Goal: Information Seeking & Learning: Learn about a topic

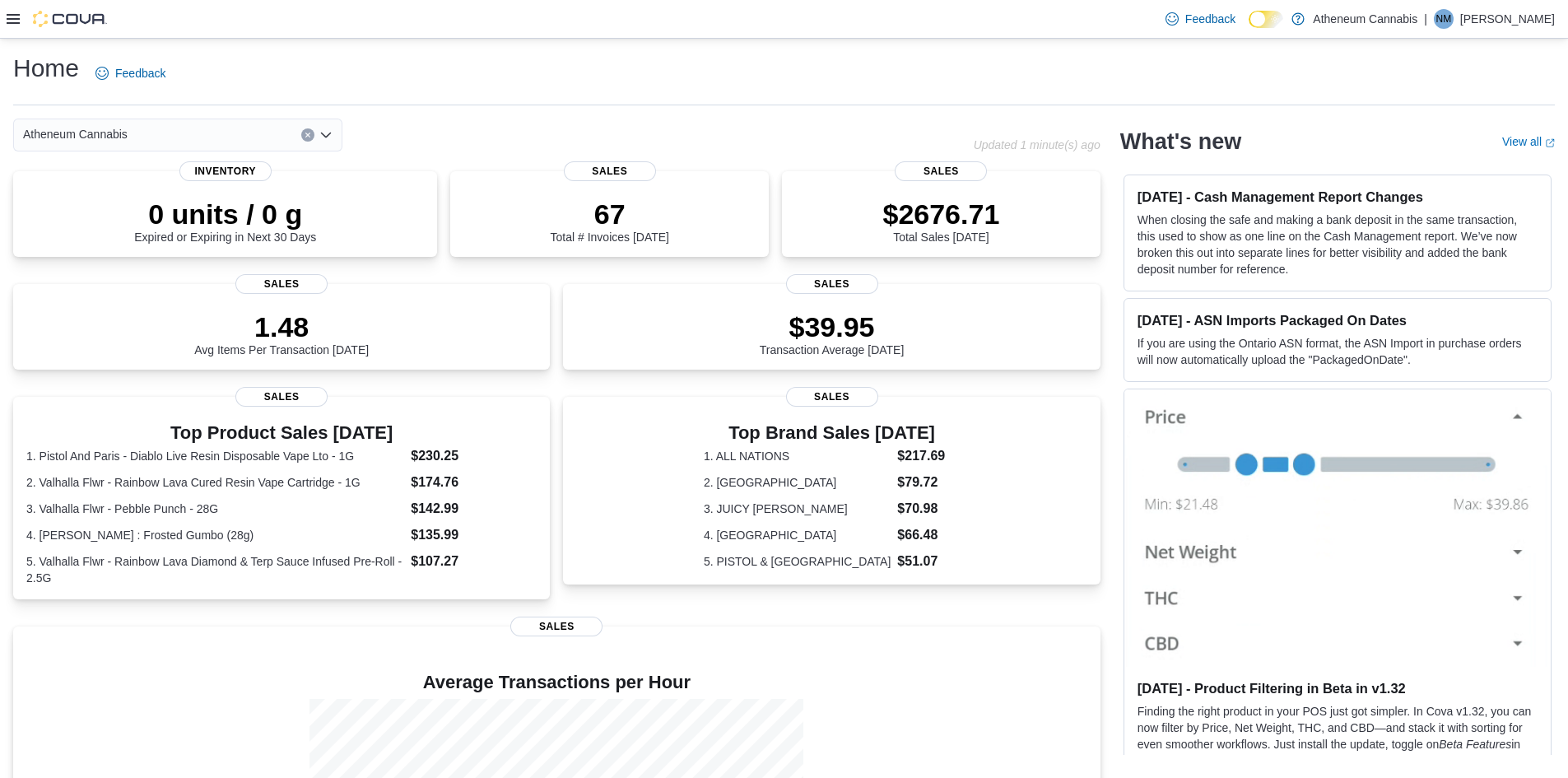
click at [10, 23] on icon at bounding box center [13, 18] width 13 height 13
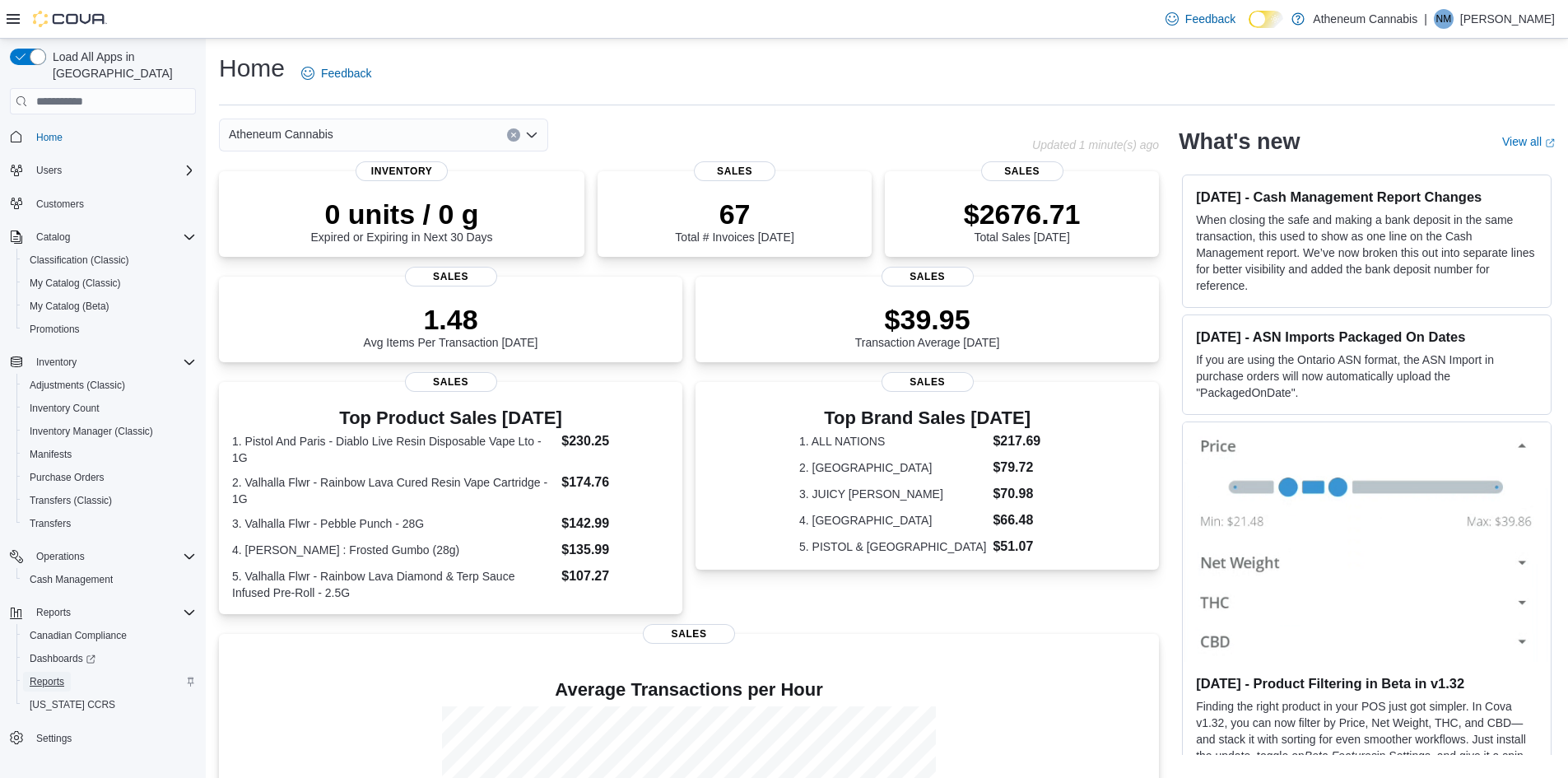
click at [49, 676] on span "Reports" at bounding box center [47, 682] width 35 height 13
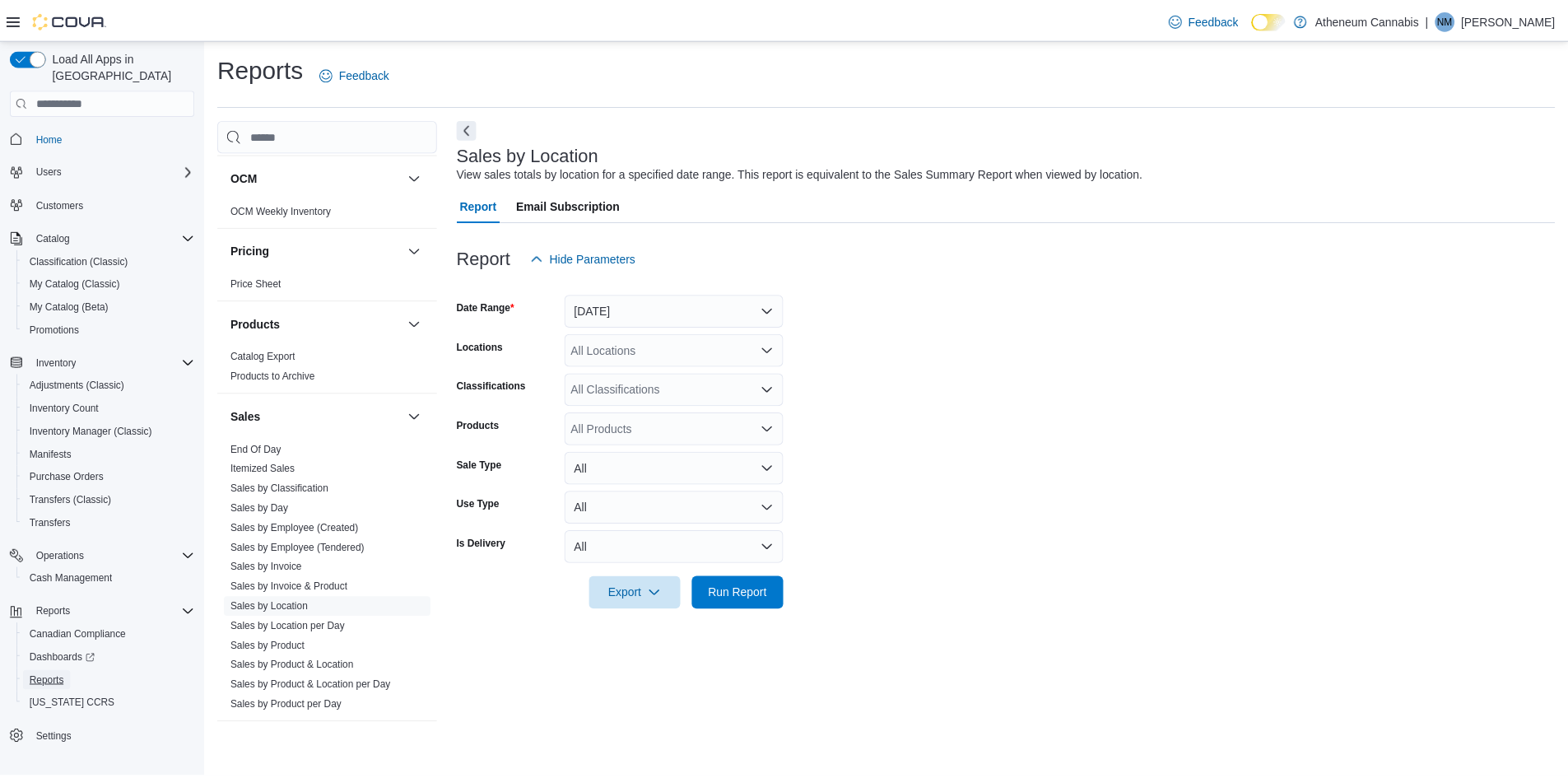
scroll to position [989, 0]
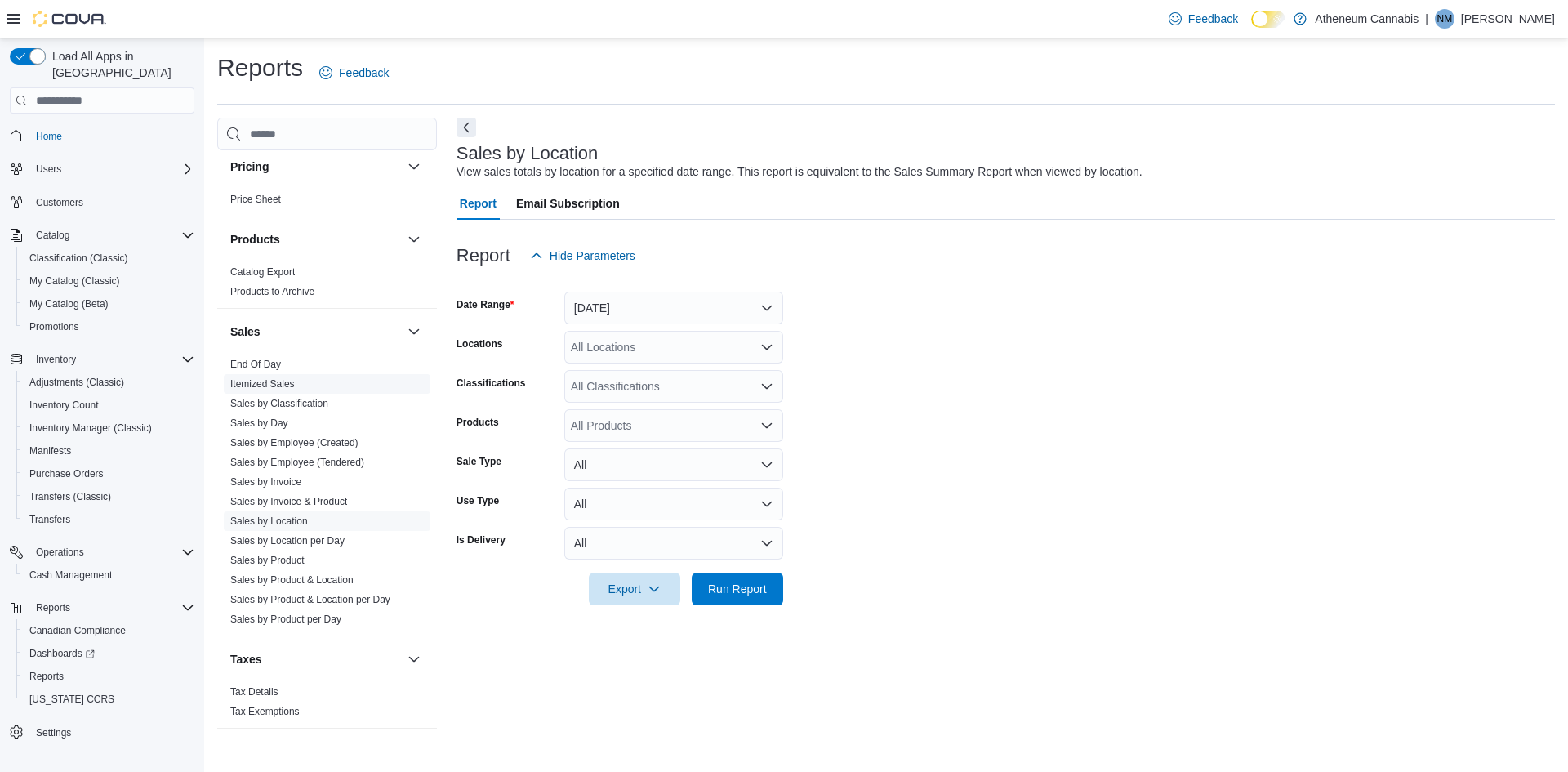
click at [273, 380] on link "Itemized Sales" at bounding box center [262, 383] width 64 height 11
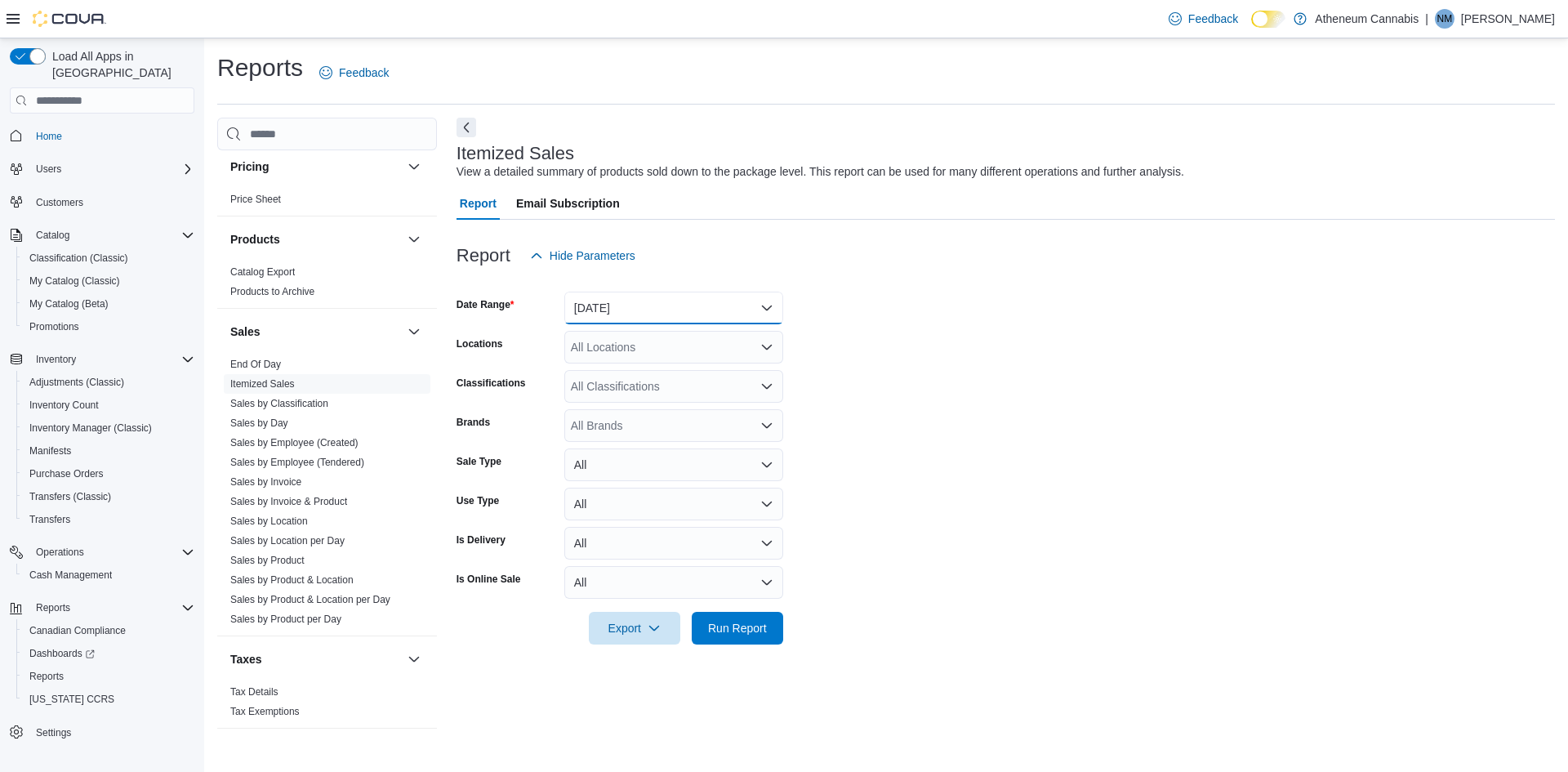
click at [645, 307] on button "Yesterday" at bounding box center [674, 308] width 219 height 33
click at [607, 407] on span "Yesterday" at bounding box center [683, 406] width 186 height 20
click at [733, 624] on span "Run Report" at bounding box center [737, 628] width 58 height 16
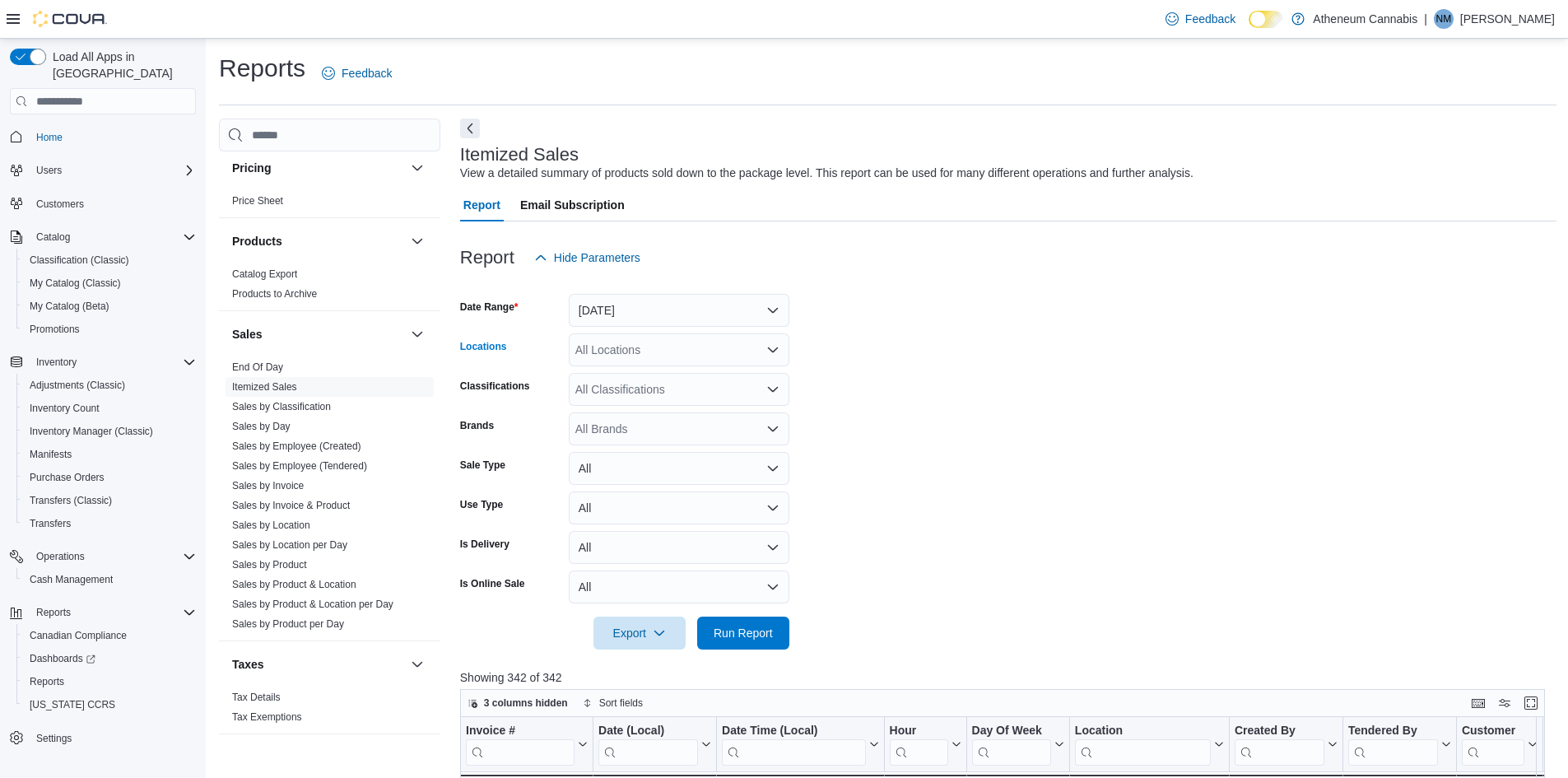
click at [677, 354] on div "All Locations" at bounding box center [679, 350] width 221 height 33
click at [642, 422] on span "255 Vermilion Avenue" at bounding box center [661, 425] width 113 height 16
drag, startPoint x: 748, startPoint y: 637, endPoint x: 758, endPoint y: 619, distance: 20.6
click at [748, 636] on span "Run Report" at bounding box center [743, 632] width 59 height 16
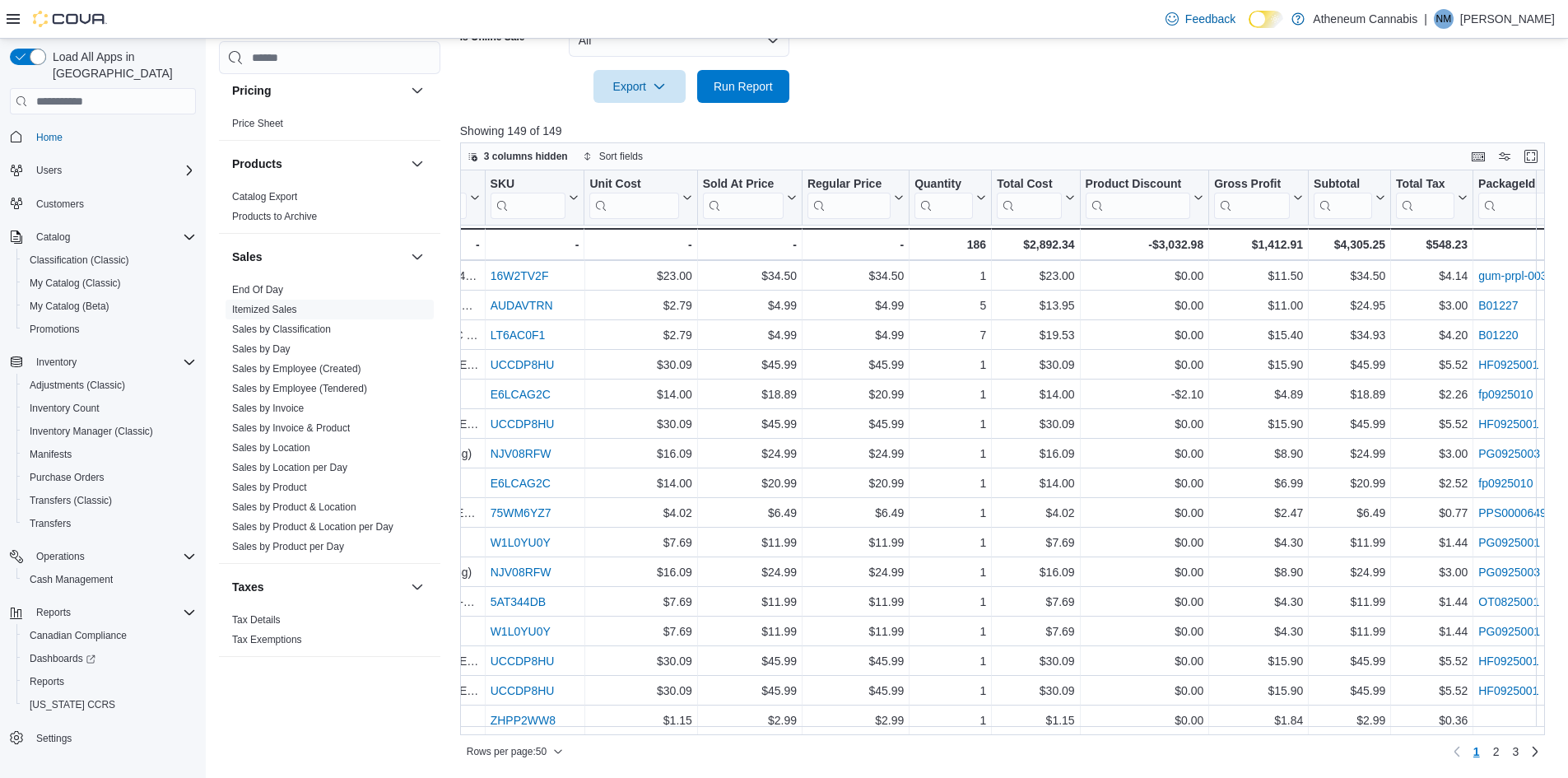
scroll to position [1015, 2539]
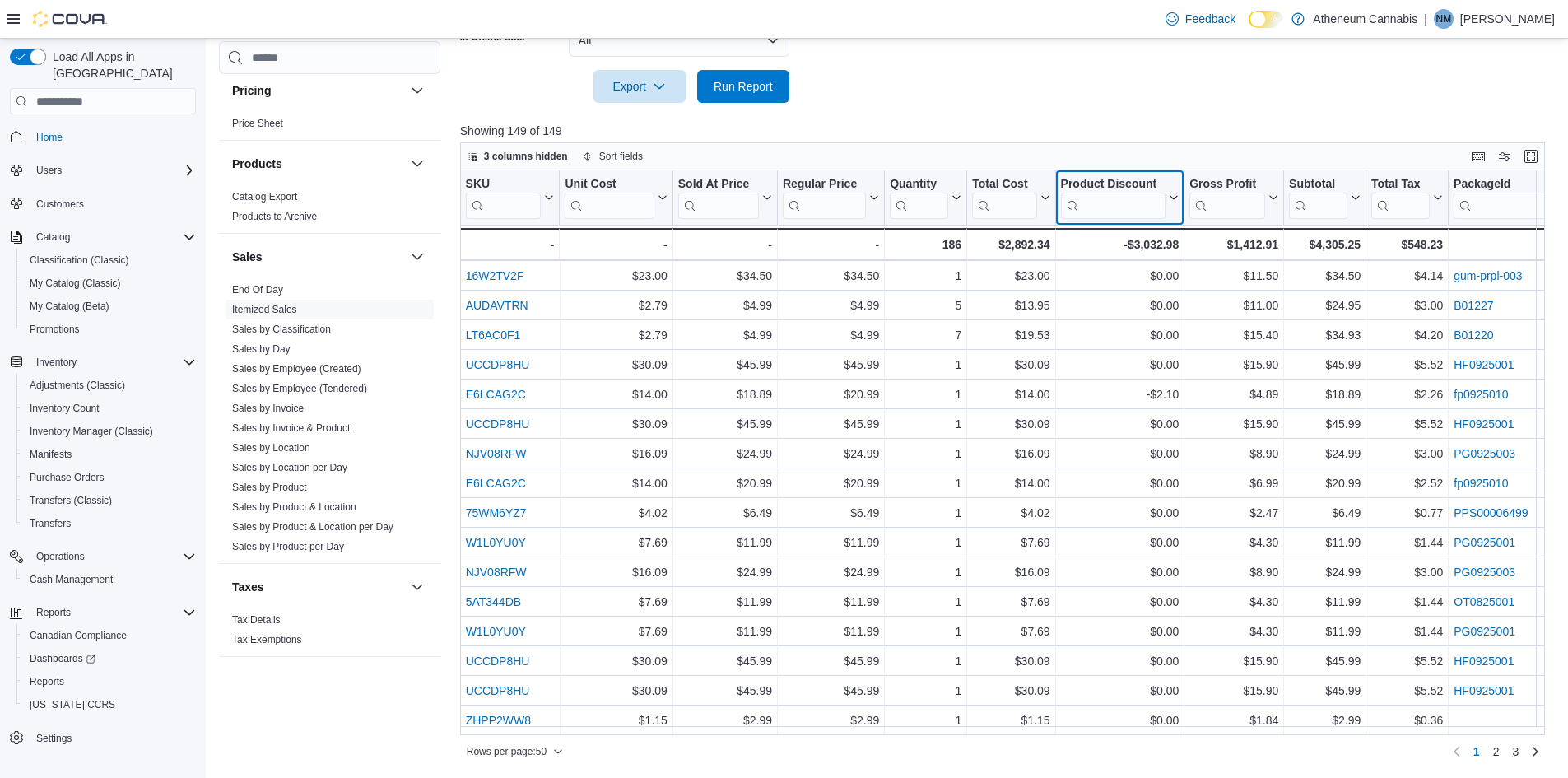
click at [1169, 200] on icon at bounding box center [1171, 197] width 13 height 10
click at [1132, 260] on span "Sort Low-High" at bounding box center [1131, 261] width 62 height 13
click at [1173, 199] on icon at bounding box center [1171, 197] width 13 height 10
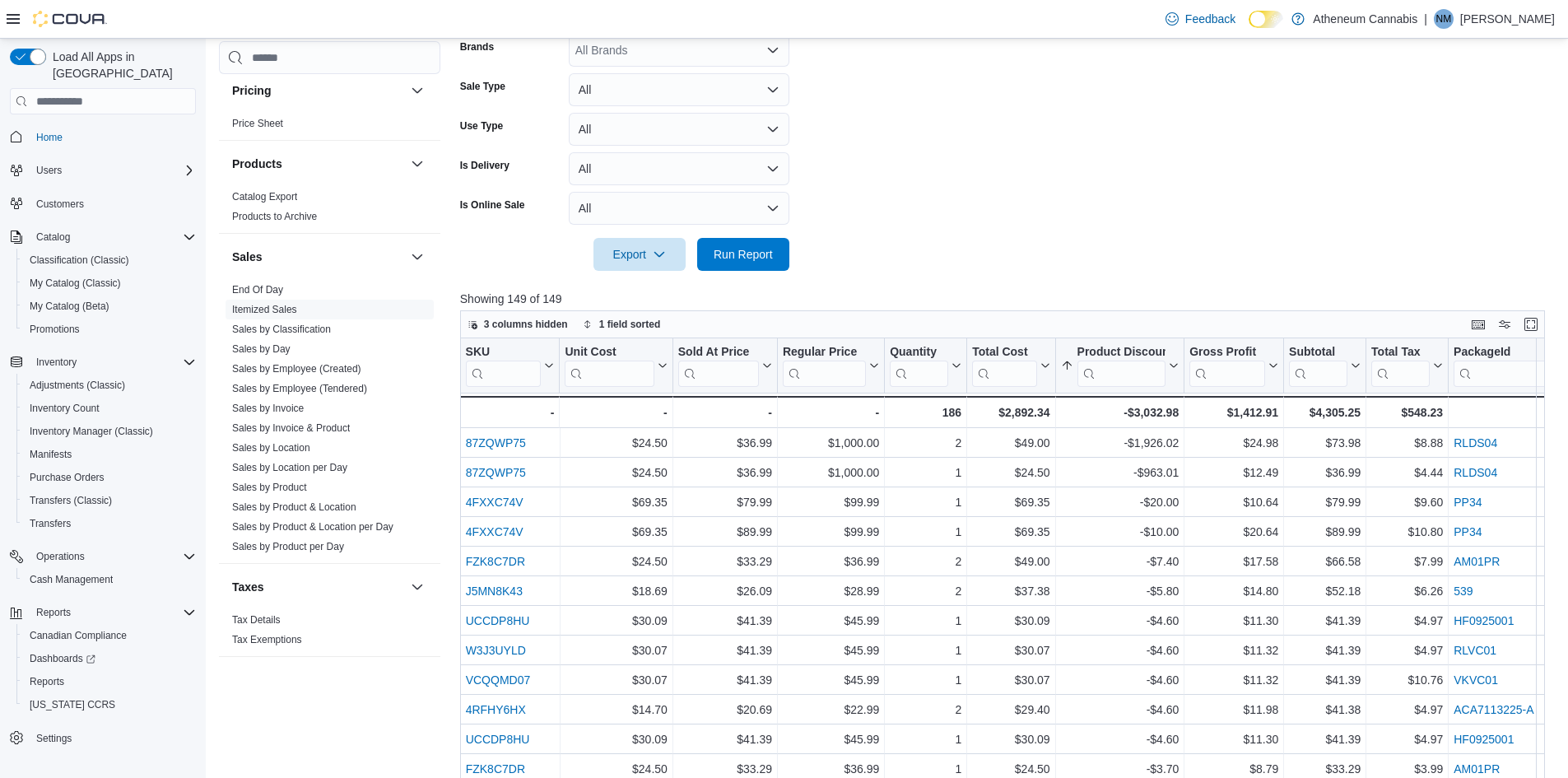
scroll to position [382, 0]
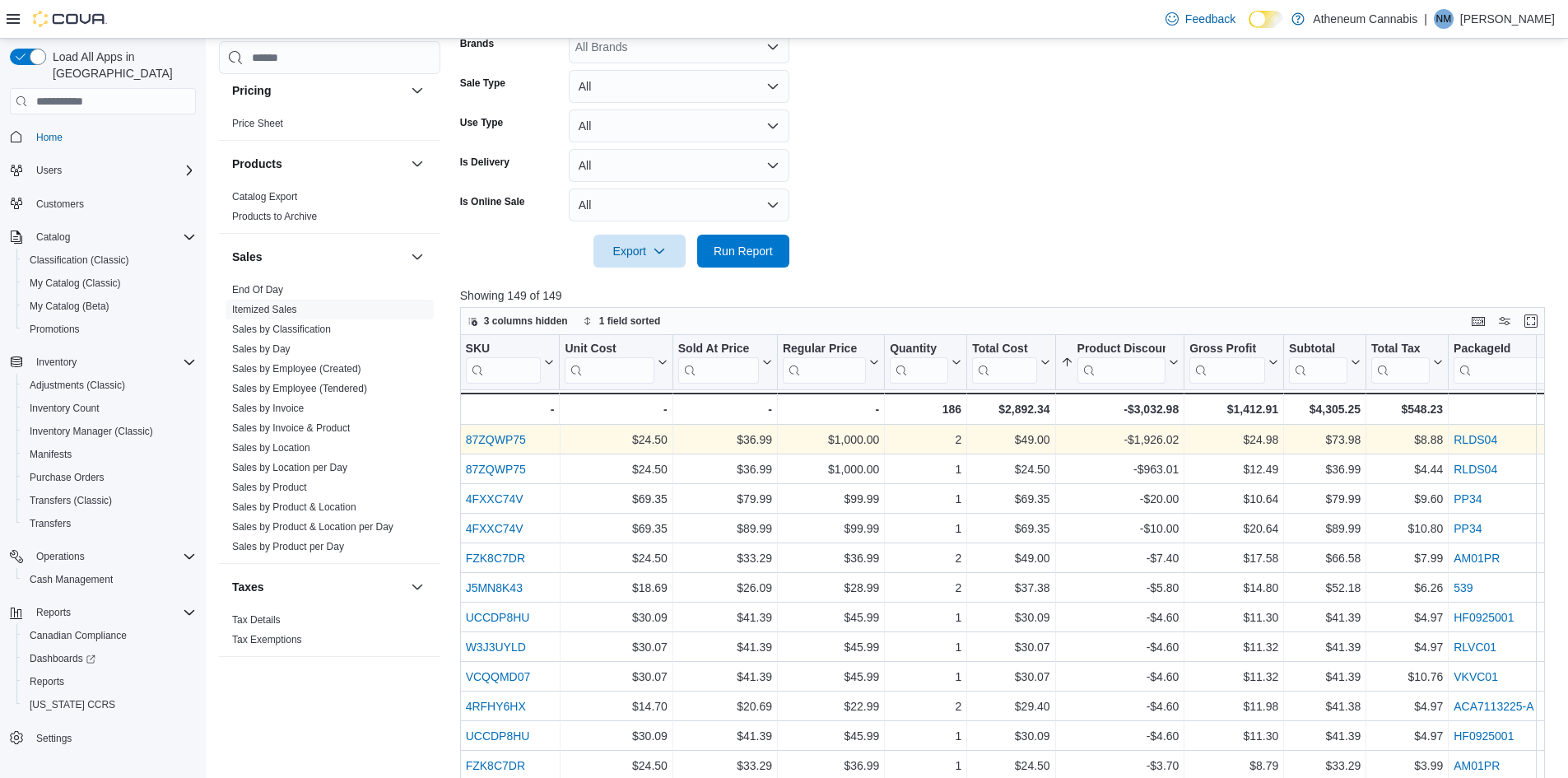
click at [505, 438] on link "87ZQWP75" at bounding box center [494, 439] width 60 height 13
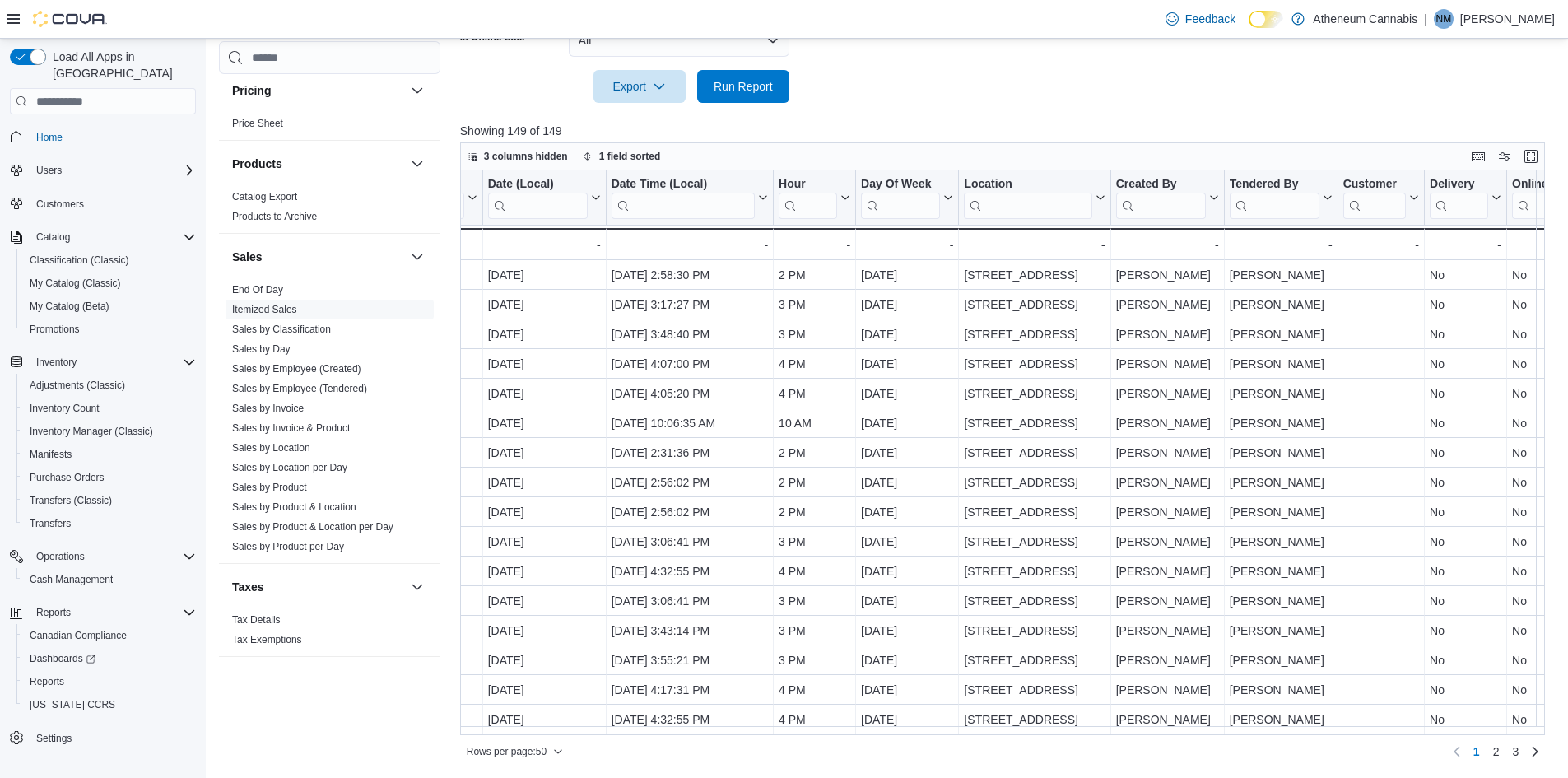
scroll to position [0, 0]
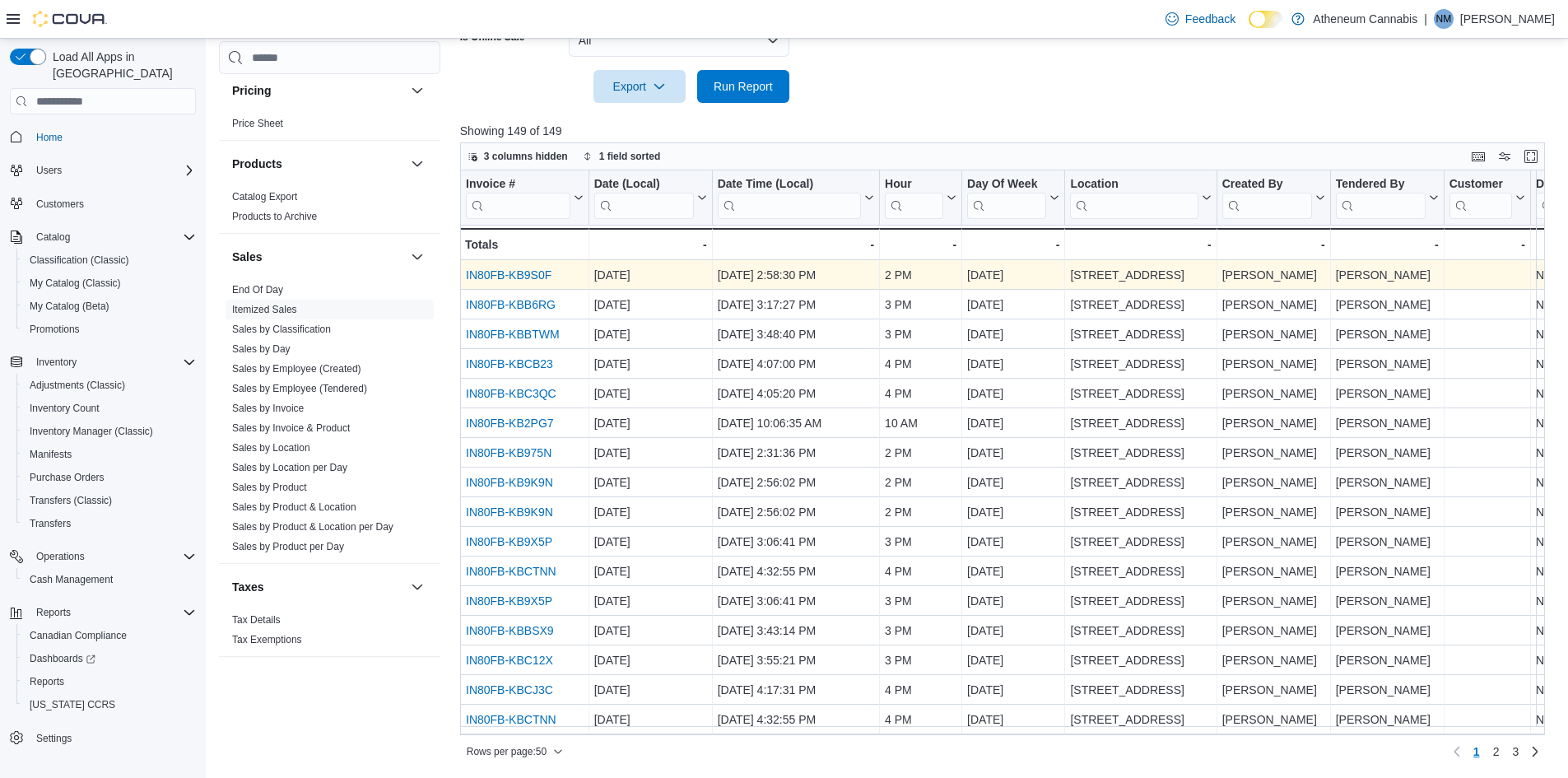
click at [494, 276] on link "IN80FB-KB9S0F" at bounding box center [508, 275] width 86 height 13
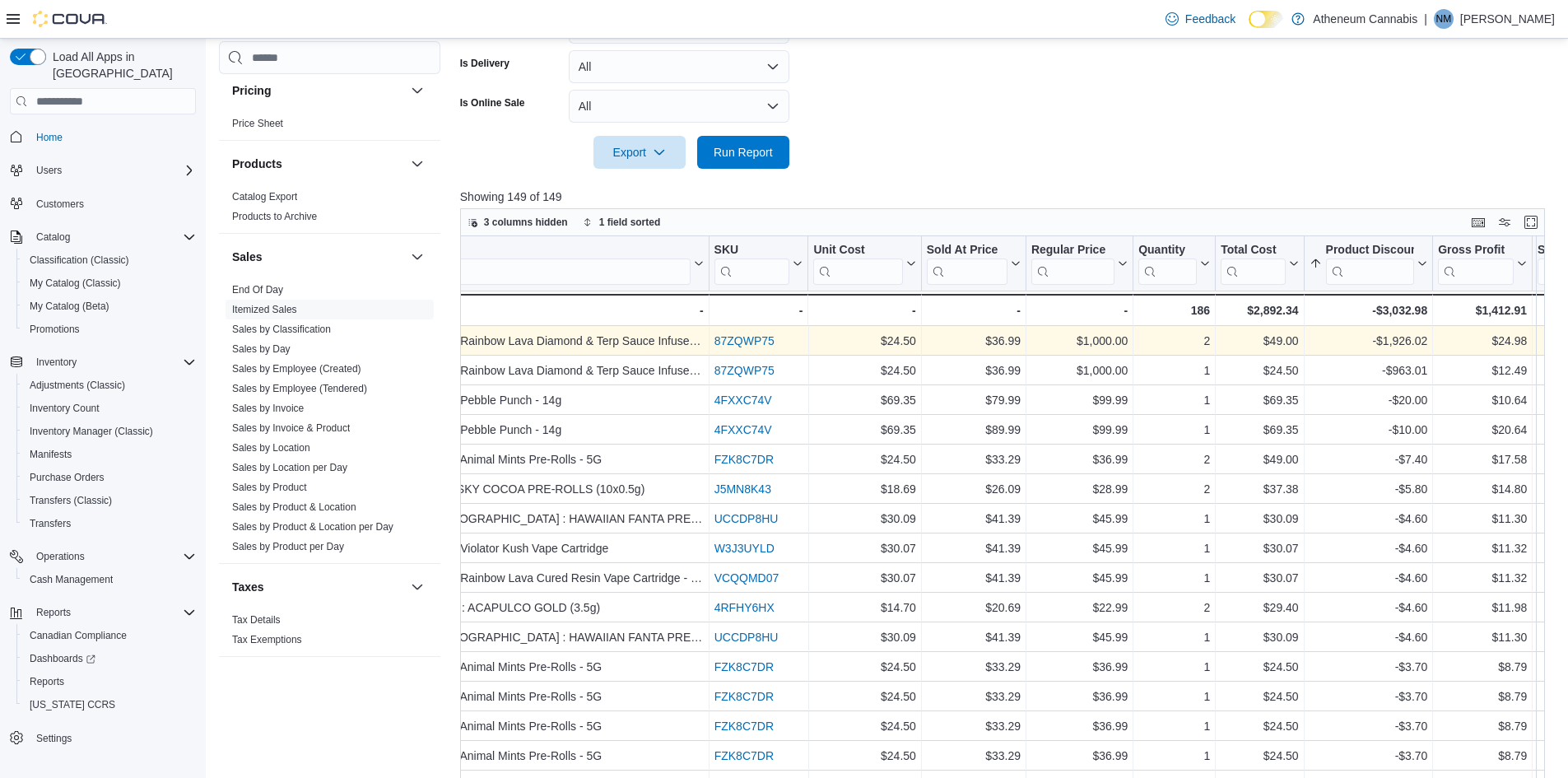
scroll to position [464, 0]
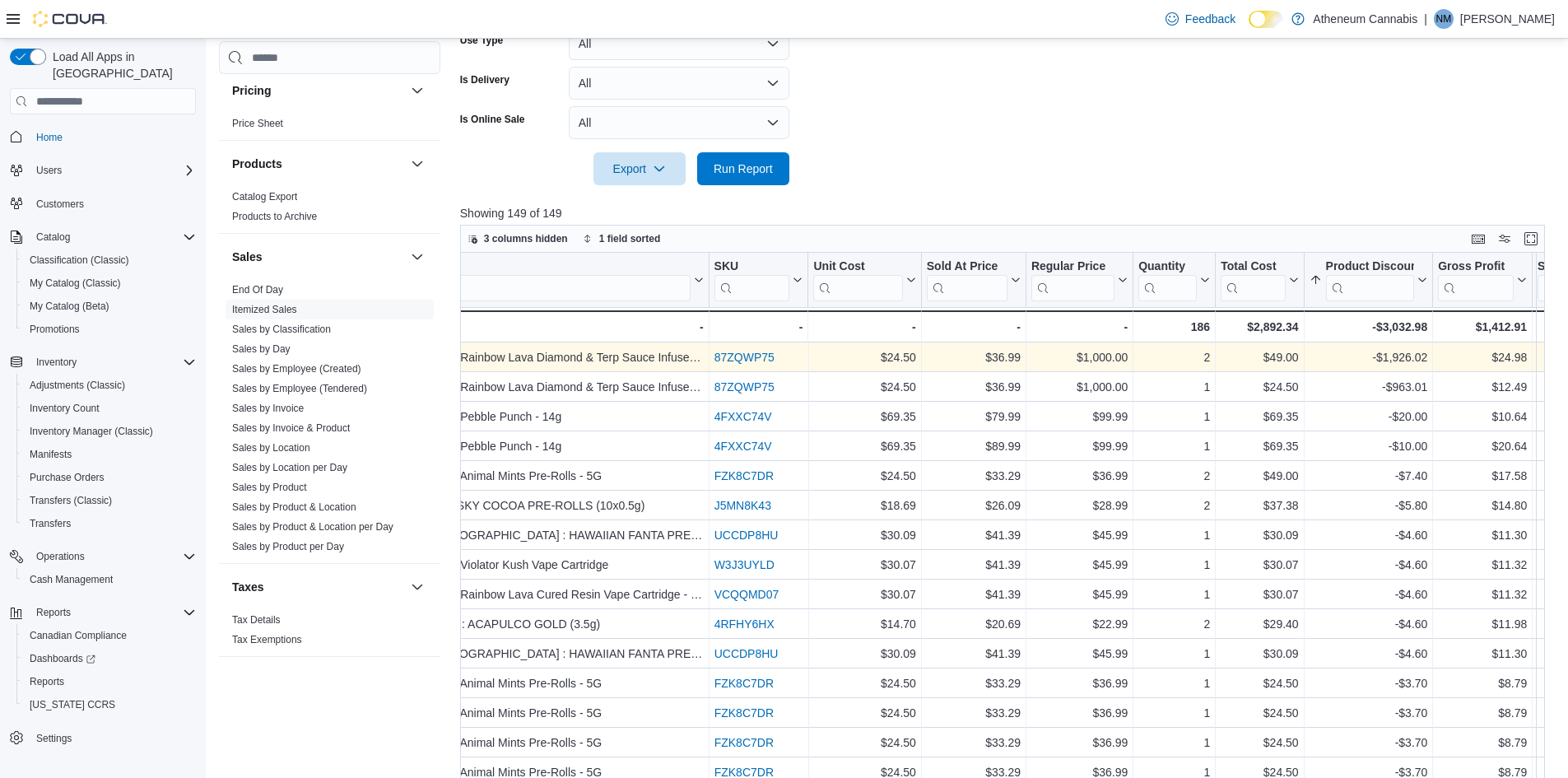
click at [721, 353] on link "87ZQWP75" at bounding box center [743, 357] width 60 height 13
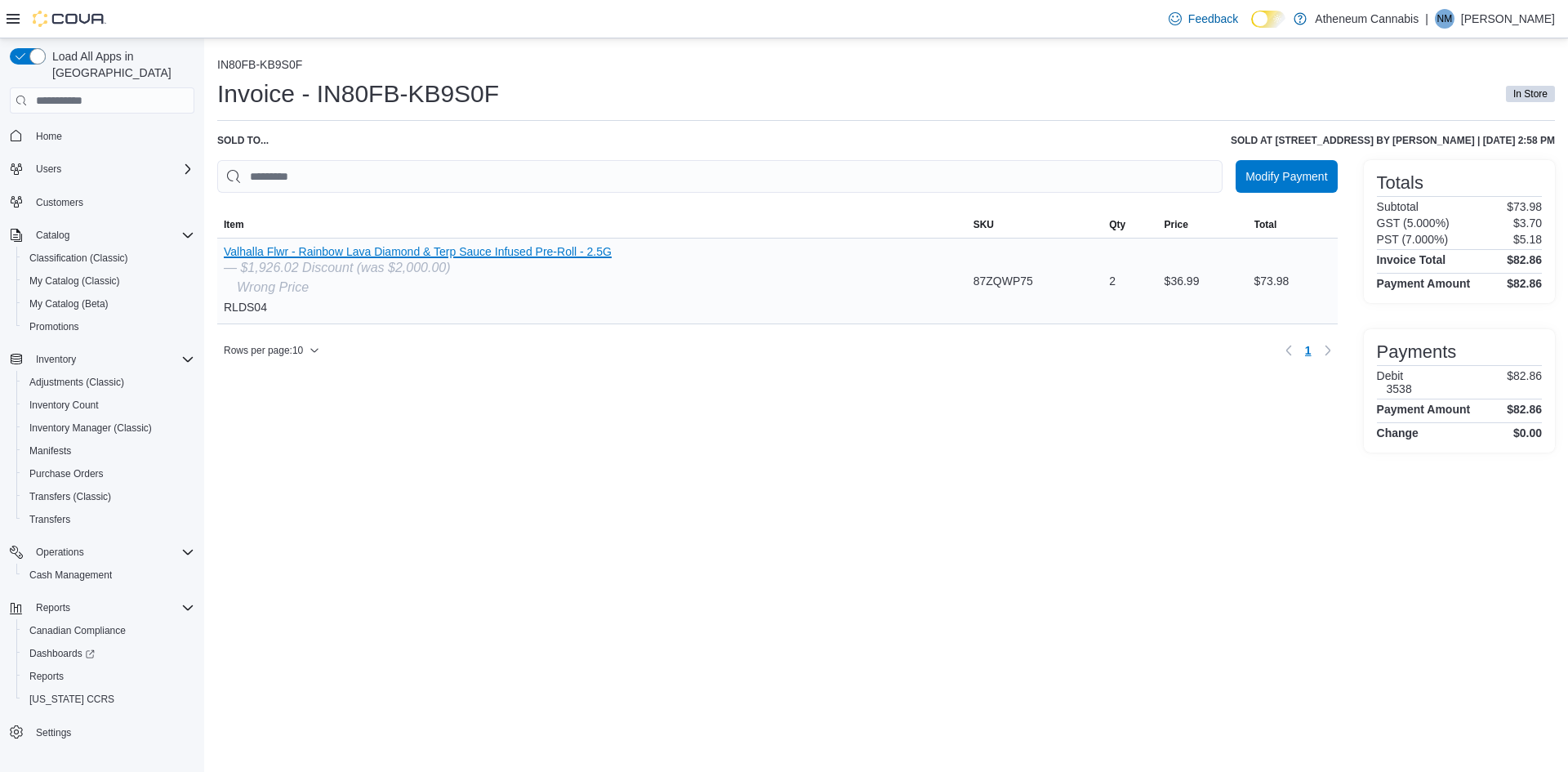
click at [331, 247] on button "Valhalla Flwr - Rainbow Lava Diamond & Terp Sauce Infused Pre-Roll - 2.5G" at bounding box center [418, 251] width 388 height 13
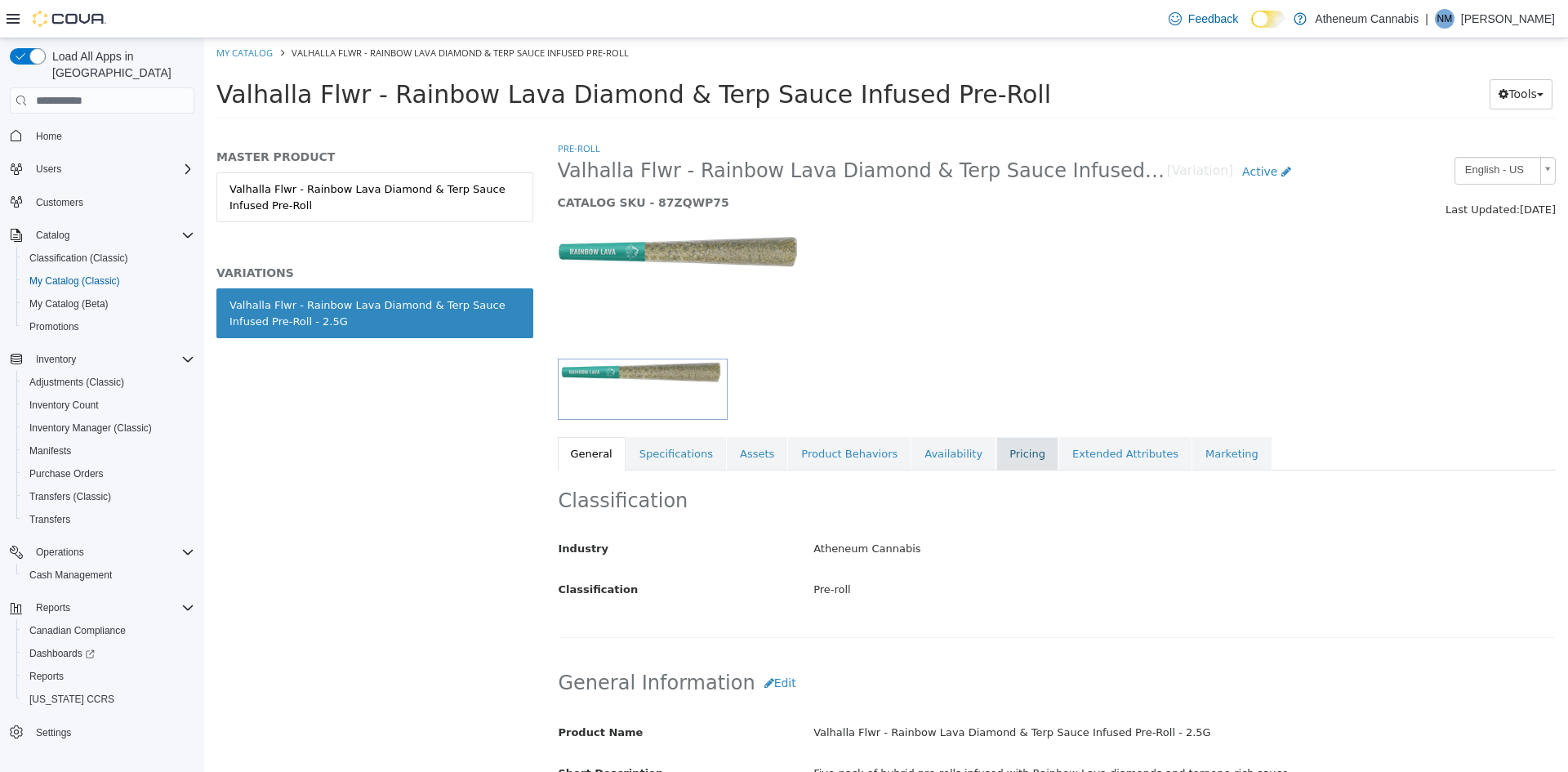
click at [997, 454] on link "Pricing" at bounding box center [1028, 455] width 62 height 34
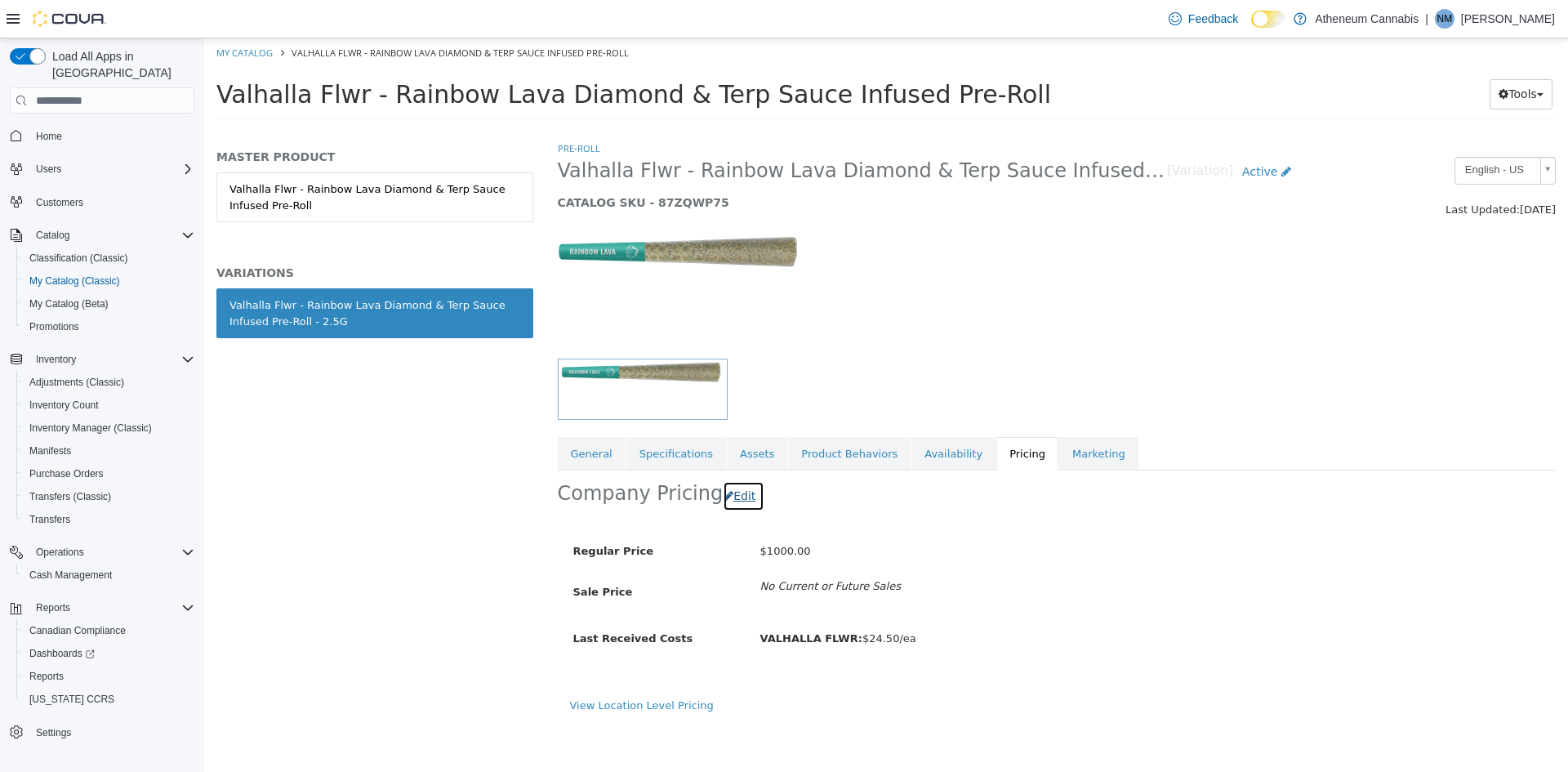
click at [739, 493] on button "Edit" at bounding box center [743, 496] width 41 height 30
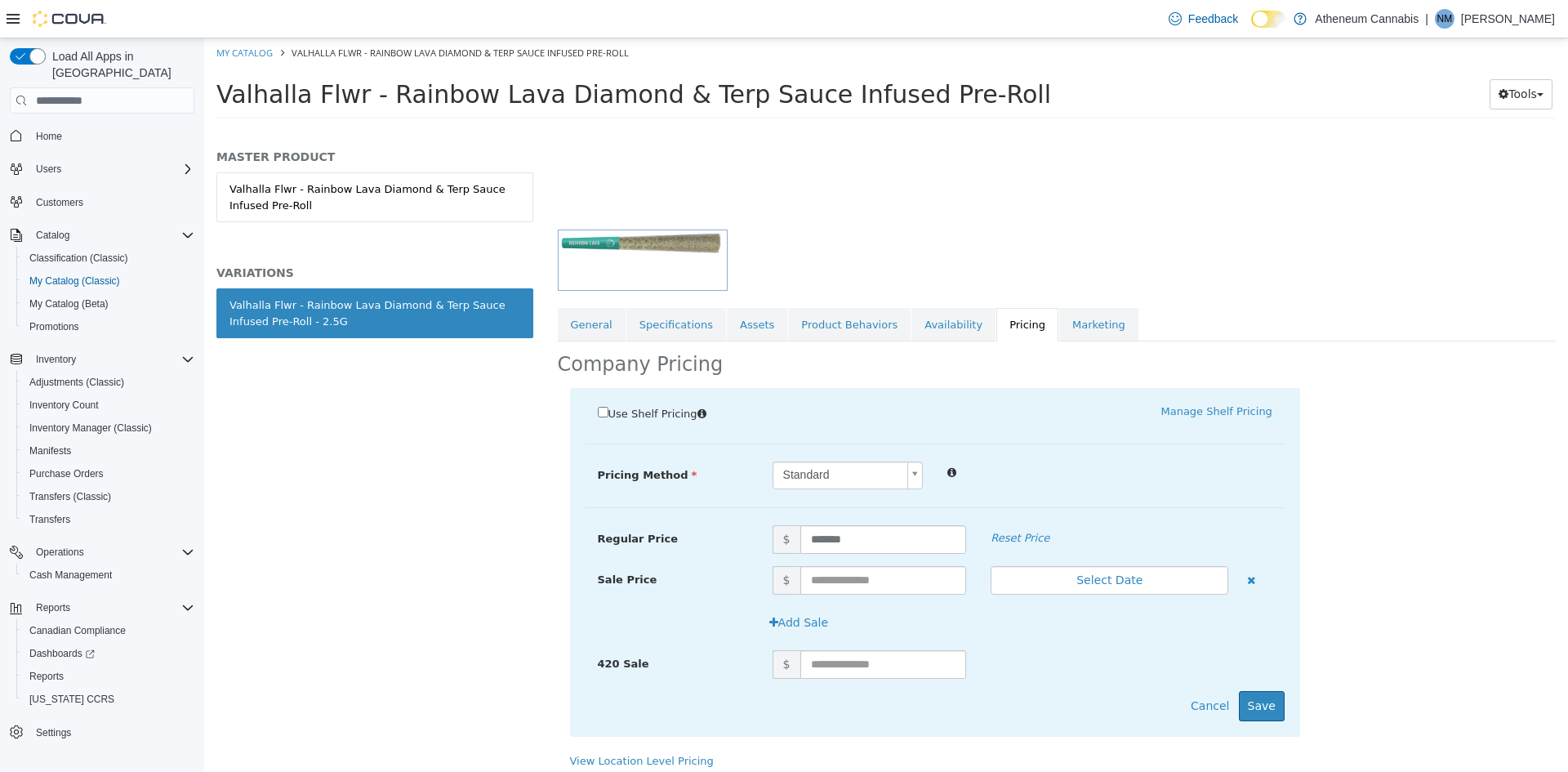
scroll to position [138, 0]
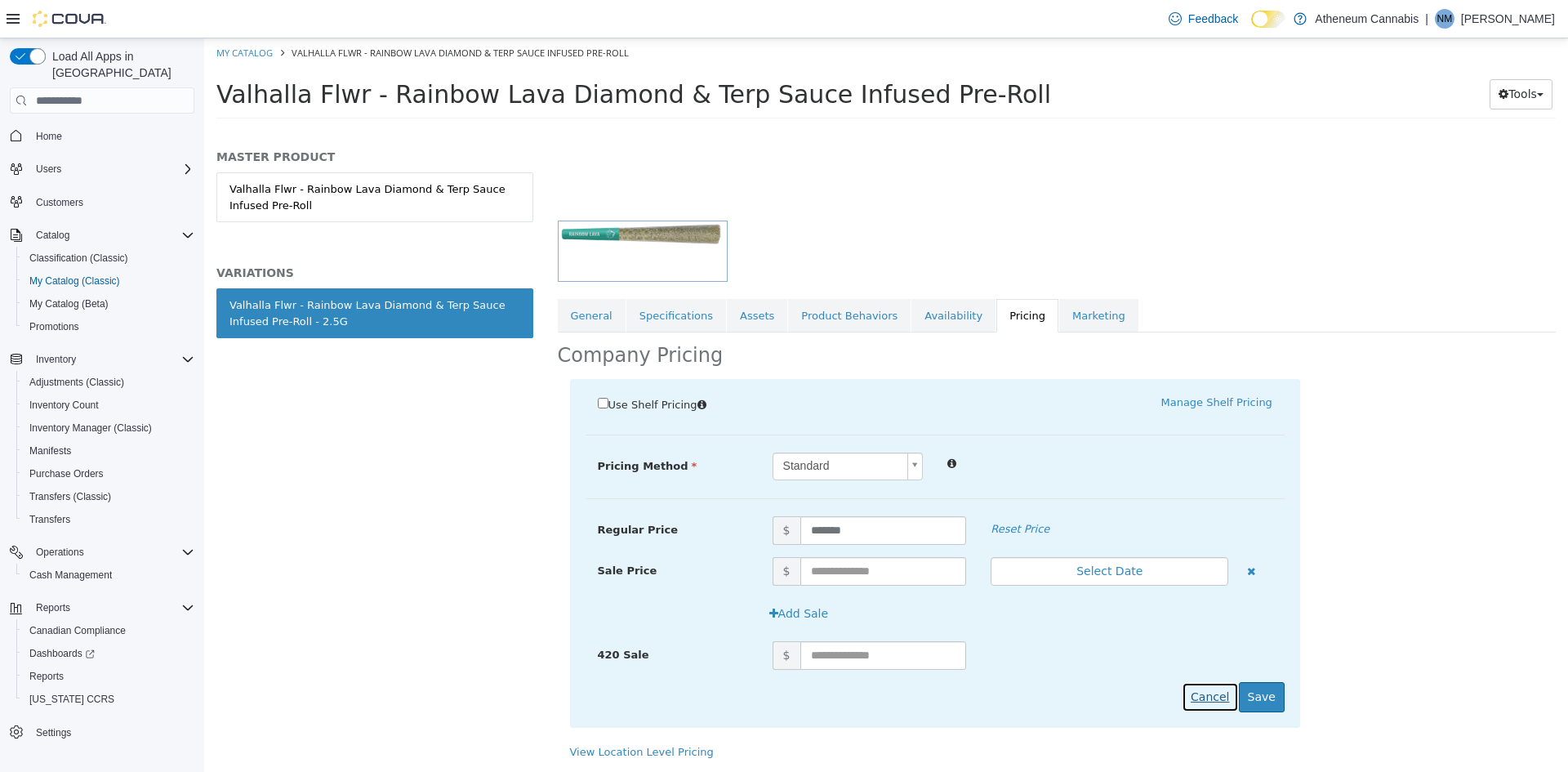
click at [1211, 699] on button "Cancel" at bounding box center [1211, 697] width 57 height 30
